Goal: Task Accomplishment & Management: Complete application form

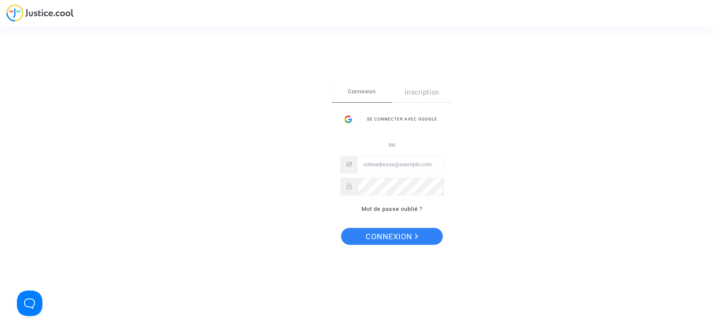
type input "[EMAIL_ADDRESS][DOMAIN_NAME]"
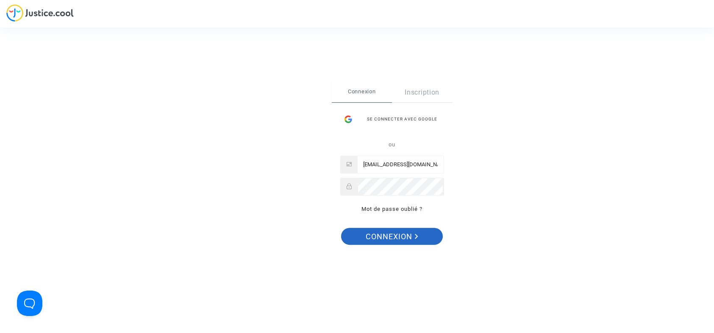
click at [391, 239] on span "Connexion" at bounding box center [392, 236] width 52 height 18
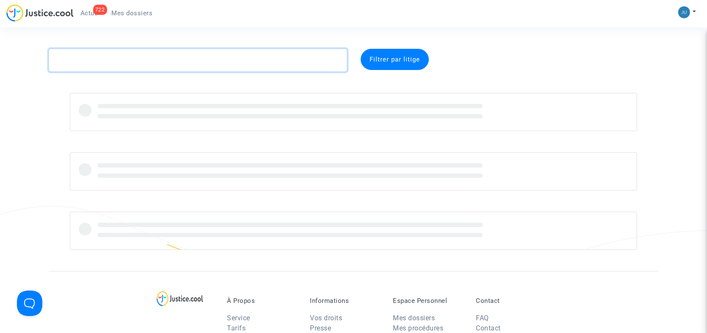
click at [109, 61] on textarea at bounding box center [198, 60] width 299 height 23
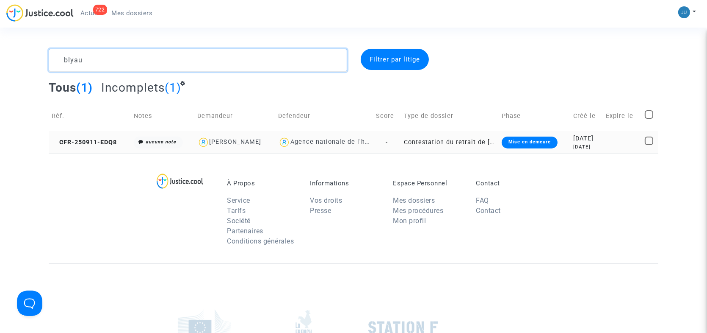
type textarea "blyau"
click at [525, 139] on div "Mise en demeure" at bounding box center [530, 142] width 56 height 12
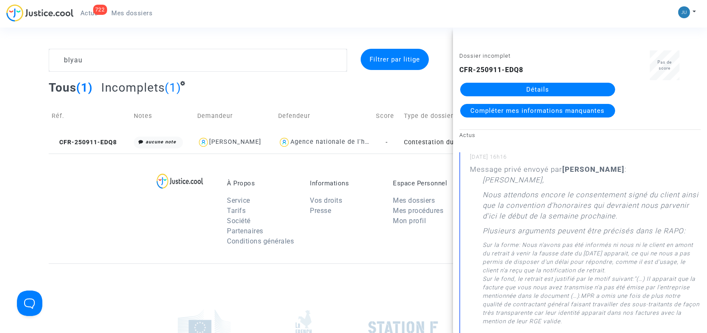
click at [537, 77] on div "CFR-250911-EDQ8 Détails Compléter mes informations manquantes" at bounding box center [538, 91] width 157 height 53
click at [531, 86] on link "Détails" at bounding box center [537, 90] width 155 height 14
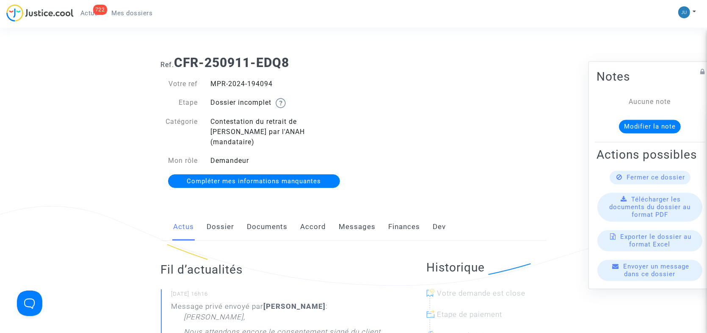
click at [267, 217] on link "Documents" at bounding box center [267, 227] width 41 height 28
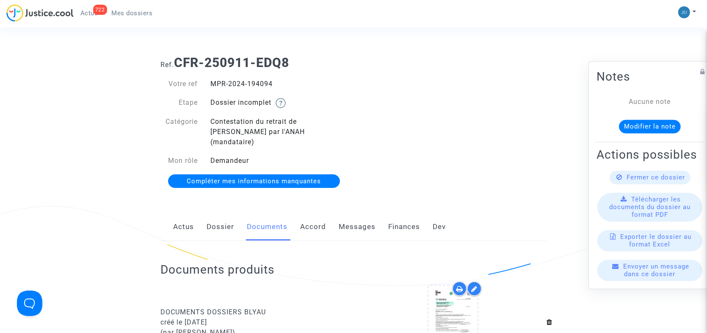
click at [288, 177] on span "Compléter mes informations manquantes" at bounding box center [254, 181] width 134 height 8
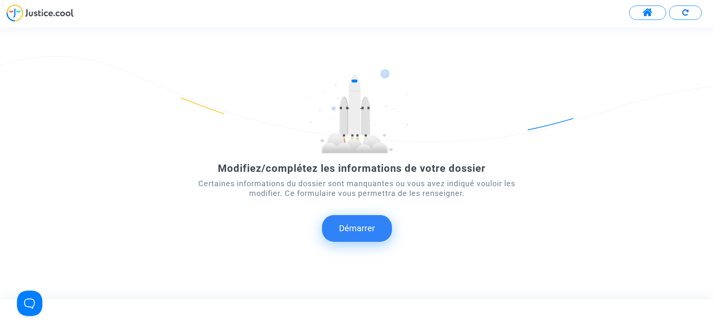
click at [350, 230] on button "Démarrer" at bounding box center [357, 228] width 70 height 26
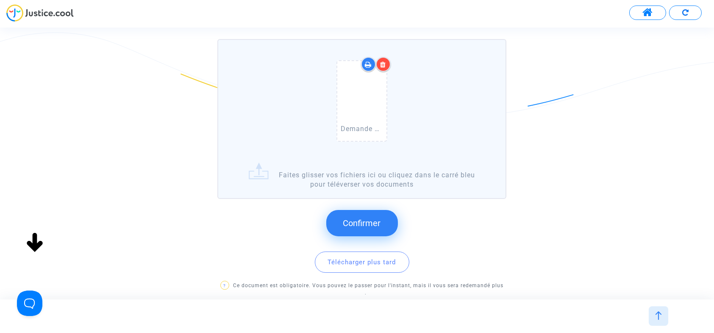
click at [363, 214] on button "Confirmer" at bounding box center [362, 223] width 72 height 26
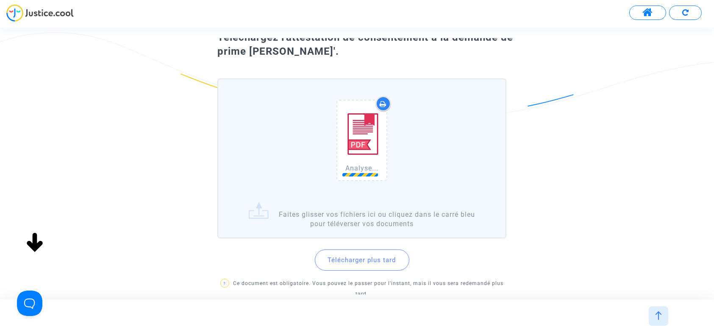
scroll to position [97, 0]
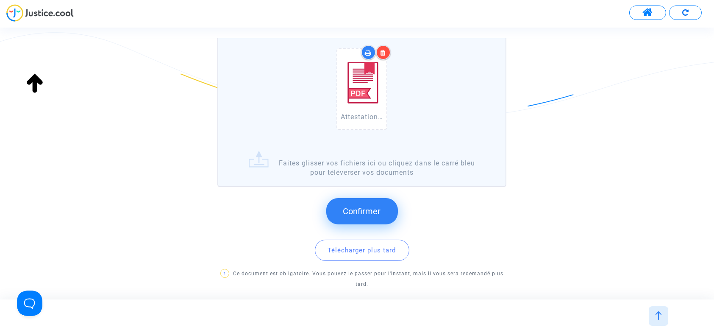
click at [374, 217] on button "Confirmer" at bounding box center [362, 211] width 72 height 26
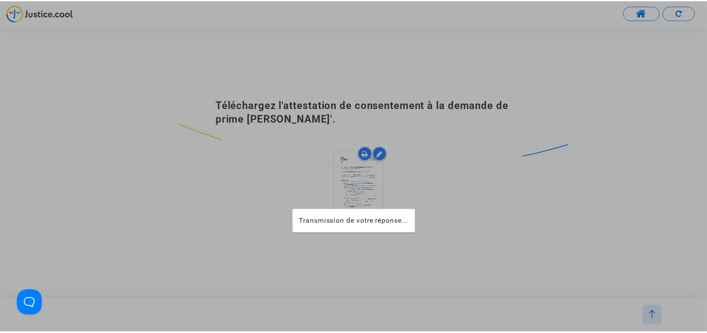
scroll to position [0, 0]
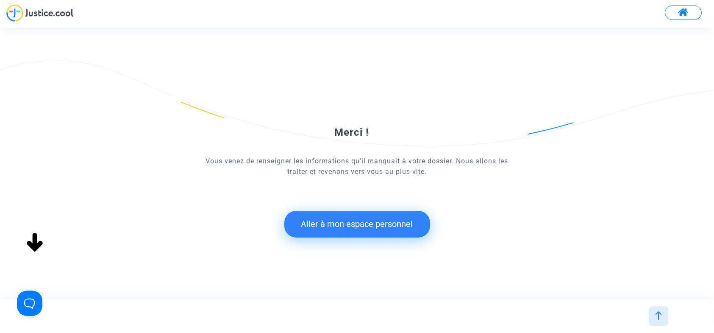
click at [381, 229] on button "Aller à mon espace personnel" at bounding box center [357, 224] width 146 height 26
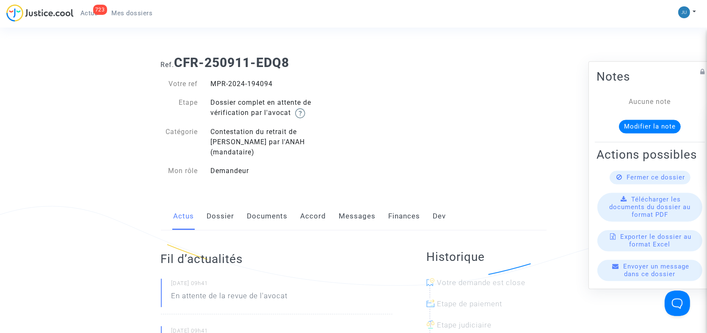
scroll to position [85, 0]
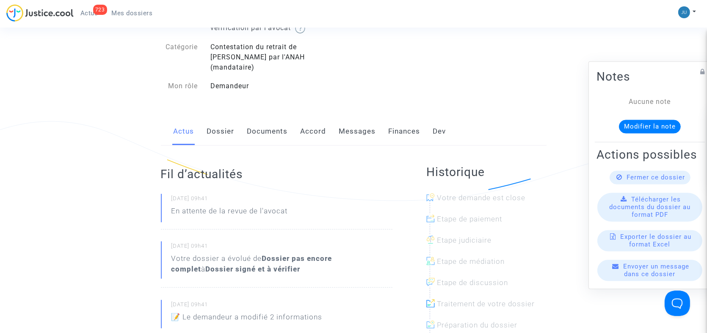
click at [261, 123] on link "Documents" at bounding box center [267, 131] width 41 height 28
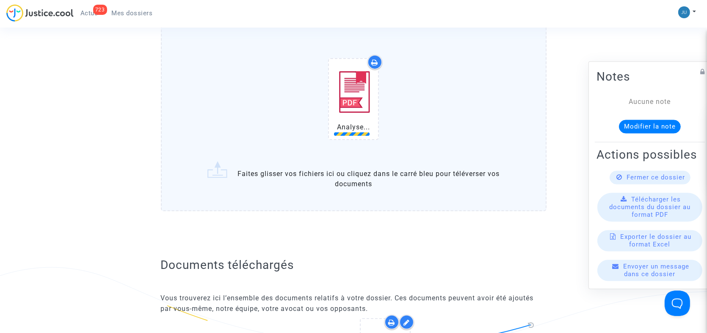
scroll to position [339, 0]
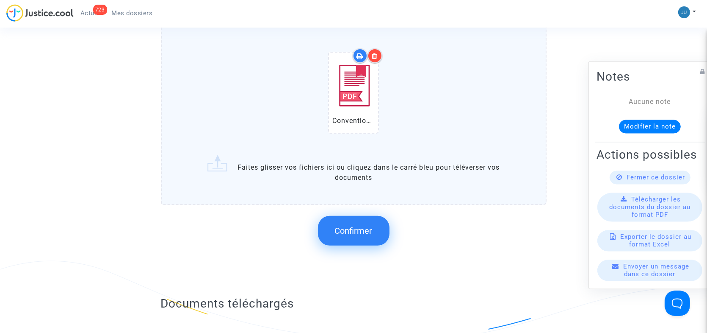
click at [355, 225] on span "Confirmer" at bounding box center [354, 230] width 38 height 10
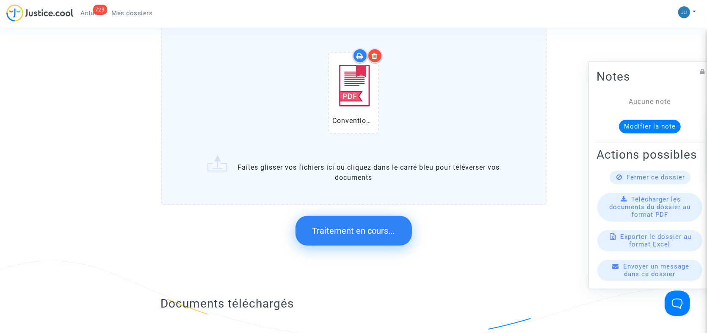
click at [356, 225] on span "Traitement en cours..." at bounding box center [354, 230] width 83 height 10
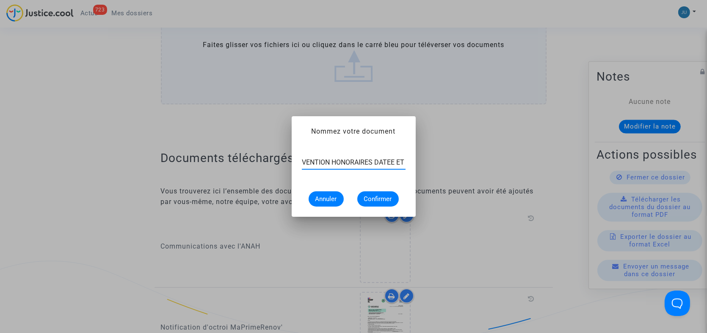
scroll to position [0, 15]
type input "CONVENTION HONORAIRES DATEE ET SIGNEE"
click at [389, 199] on span "Confirmer" at bounding box center [378, 199] width 28 height 8
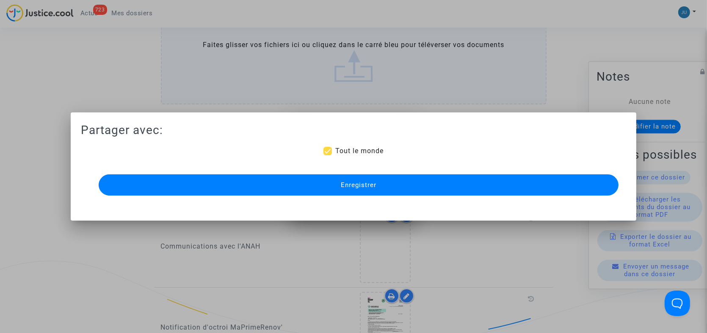
scroll to position [339, 0]
click at [377, 183] on button "Enregistrer" at bounding box center [359, 184] width 520 height 21
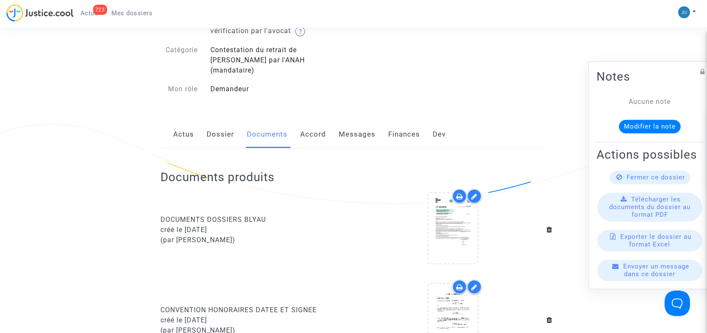
scroll to position [0, 0]
